Goal: Find specific page/section: Find specific page/section

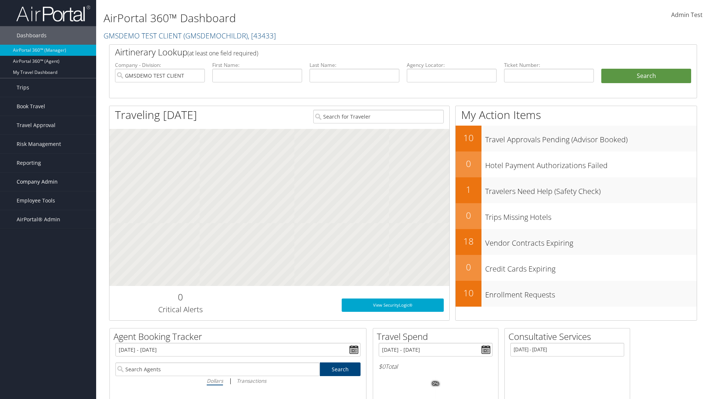
click at [48, 182] on span "Company Admin" at bounding box center [37, 182] width 41 height 18
click at [48, 274] on link "Travel Policy" at bounding box center [48, 274] width 96 height 11
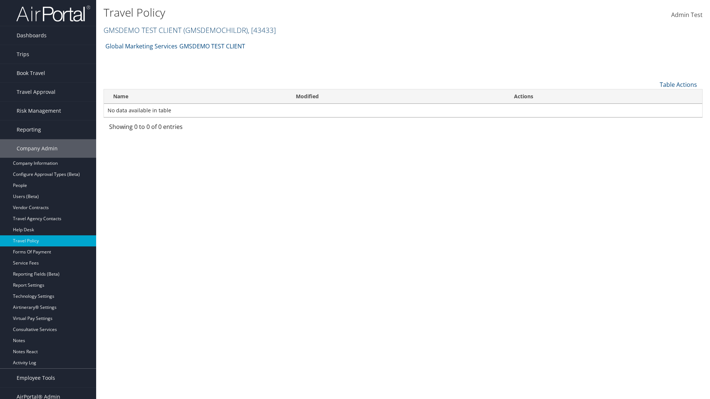
click at [142, 30] on link "GMSDEMO TEST CLIENT ( GMSDEMOCHILDR ) , [ 43433 ]" at bounding box center [190, 30] width 172 height 10
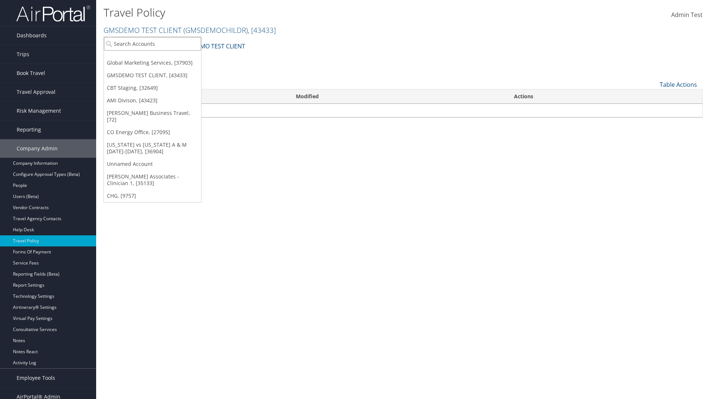
click at [152, 44] on input "search" at bounding box center [152, 44] width 97 height 14
type input "Global Marketing Services"
click at [159, 57] on div "Global Marketing Services (301946), [37903]" at bounding box center [159, 57] width 119 height 7
